Goal: Task Accomplishment & Management: Complete application form

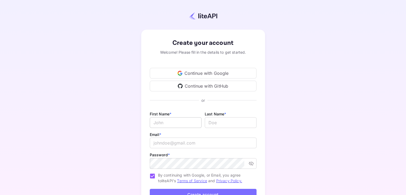
click at [182, 121] on input "Email *" at bounding box center [176, 122] width 52 height 11
type input "Trip"
type input "Adventure"
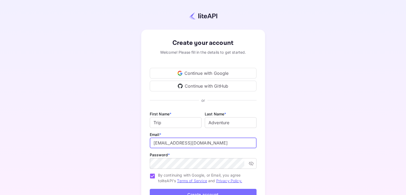
type input "[EMAIL_ADDRESS][DOMAIN_NAME]"
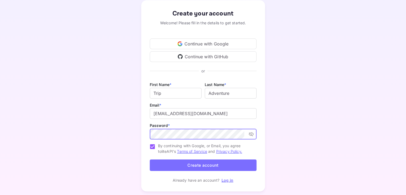
scroll to position [43, 0]
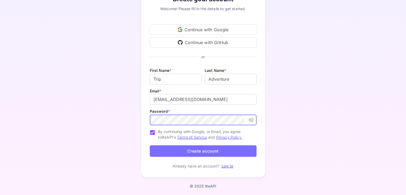
click at [200, 150] on button "Create account" at bounding box center [203, 150] width 107 height 11
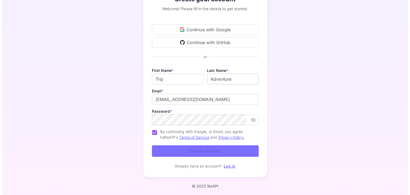
scroll to position [0, 0]
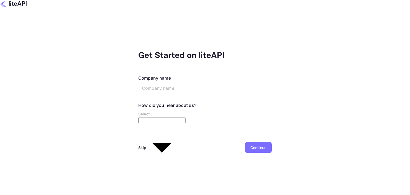
click at [138, 83] on input "text" at bounding box center [179, 88] width 82 height 11
type input "Trip"
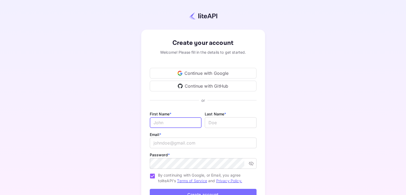
click at [183, 122] on input "Email *" at bounding box center [176, 122] width 52 height 11
type input "Bayu"
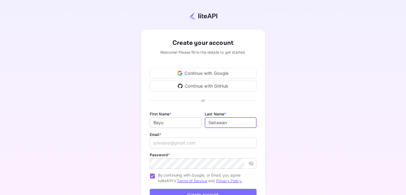
type input "Setiawan"
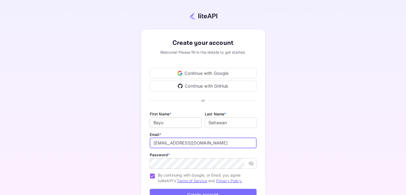
type input "[EMAIL_ADDRESS][DOMAIN_NAME]"
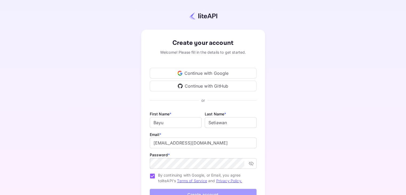
click at [194, 190] on button "Create account" at bounding box center [203, 194] width 107 height 11
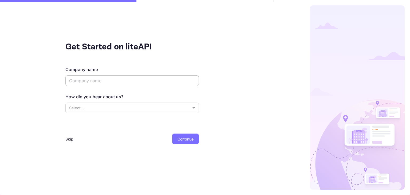
click at [113, 81] on input "text" at bounding box center [131, 80] width 133 height 11
type input "TripAdventure"
click at [118, 105] on body "Get Started on liteAPI Company name TripAdventure ​ How did you hear about us? …" at bounding box center [205, 97] width 410 height 195
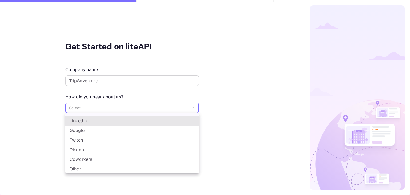
scroll to position [9, 0]
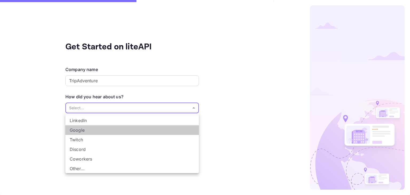
click at [137, 131] on li "Google" at bounding box center [131, 130] width 133 height 10
type input "Google"
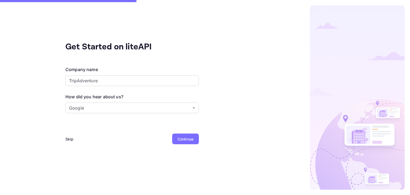
click at [190, 138] on div "Continue" at bounding box center [185, 139] width 16 height 6
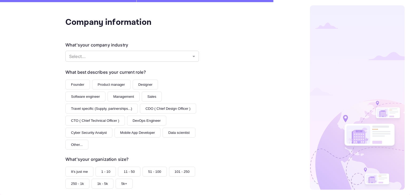
scroll to position [27, 0]
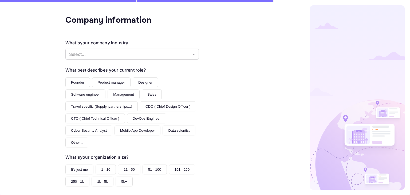
click at [70, 81] on button "Founder" at bounding box center [77, 82] width 25 height 10
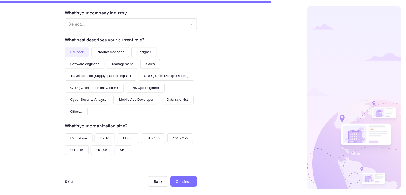
scroll to position [64, 0]
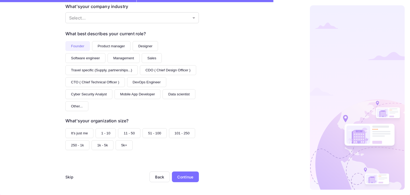
click at [82, 131] on button "It's just me" at bounding box center [79, 133] width 28 height 10
click at [179, 177] on div "Continue" at bounding box center [185, 177] width 16 height 6
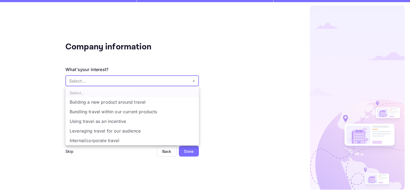
click at [104, 81] on body "Company information What's your interest? Select... ​ Do you have any previous …" at bounding box center [205, 97] width 410 height 195
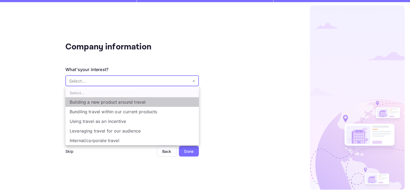
click at [112, 103] on li "Building a new product around travel" at bounding box center [131, 102] width 133 height 10
type input "Building a new product around travel"
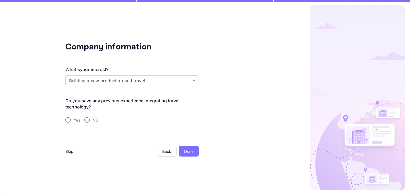
click at [94, 121] on span "No" at bounding box center [95, 120] width 5 height 6
click at [93, 121] on input "No" at bounding box center [86, 119] width 11 height 11
radio input "true"
click at [190, 153] on div "Done" at bounding box center [188, 151] width 9 height 6
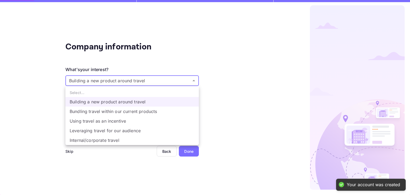
click at [136, 81] on body "Your account was created Company information What's your interest? Building a n…" at bounding box center [205, 97] width 410 height 195
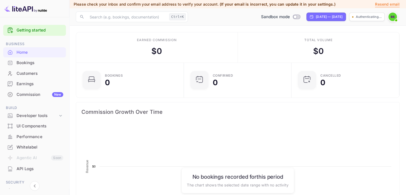
scroll to position [83, 100]
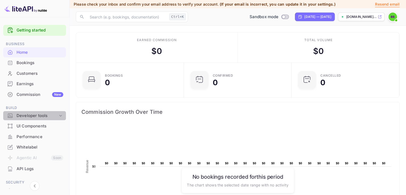
click at [57, 115] on div "Developer tools" at bounding box center [37, 116] width 41 height 6
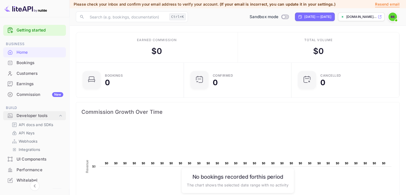
click at [57, 114] on div "Developer tools" at bounding box center [37, 116] width 41 height 6
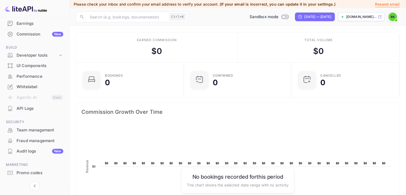
scroll to position [73, 0]
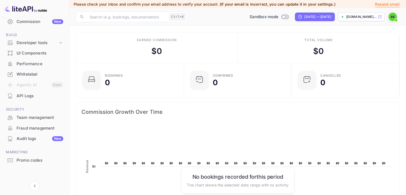
click at [24, 75] on div "Whitelabel" at bounding box center [40, 74] width 47 height 6
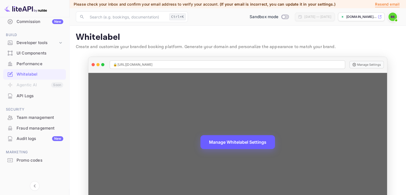
click at [257, 143] on button "Manage Whitelabel Settings" at bounding box center [237, 142] width 74 height 14
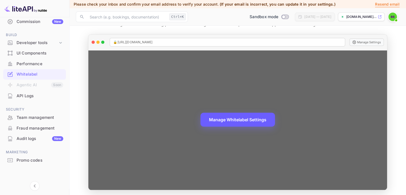
scroll to position [24, 0]
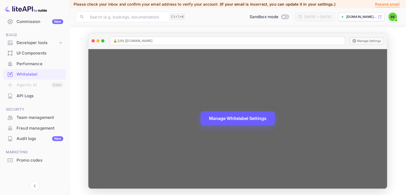
click at [246, 119] on button "Manage Whitelabel Settings" at bounding box center [237, 118] width 74 height 14
click at [195, 40] on div "🔒 [URL][DOMAIN_NAME]" at bounding box center [227, 41] width 235 height 9
click at [234, 119] on button "Manage Whitelabel Settings" at bounding box center [237, 118] width 74 height 14
click at [152, 39] on span "🔒 [URL][DOMAIN_NAME]" at bounding box center [132, 40] width 39 height 5
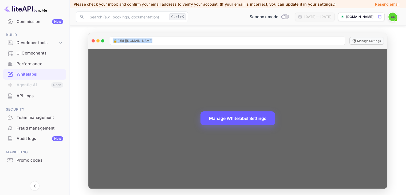
click at [152, 39] on span "🔒 [URL][DOMAIN_NAME]" at bounding box center [132, 40] width 39 height 5
copy span "🔒 [URL][DOMAIN_NAME]"
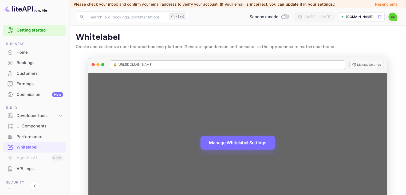
click at [179, 61] on div "🔒 [URL][DOMAIN_NAME]" at bounding box center [227, 64] width 235 height 9
click at [182, 65] on div "🔒 [URL][DOMAIN_NAME]" at bounding box center [227, 64] width 235 height 9
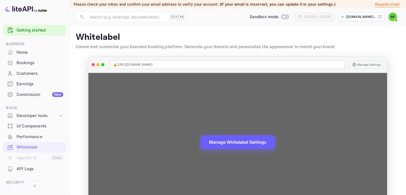
click at [224, 145] on button "Manage Whitelabel Settings" at bounding box center [237, 142] width 74 height 14
click at [290, 65] on div "🔒 [URL][DOMAIN_NAME]" at bounding box center [227, 64] width 235 height 9
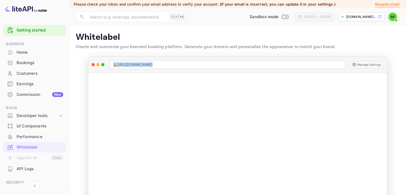
copy span "🔒 [URL][DOMAIN_NAME]"
